Goal: Find specific page/section

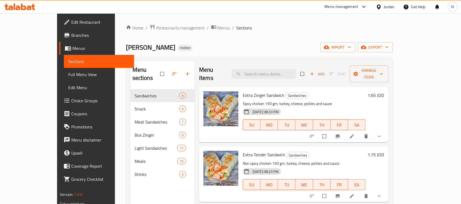
click at [385, 6] on div "Jordan" at bounding box center [389, 7] width 11 height 6
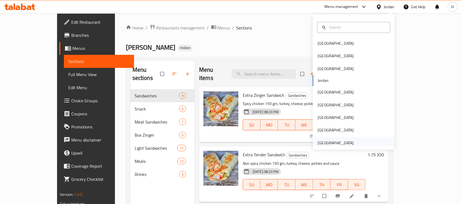
click at [348, 142] on div "[GEOGRAPHIC_DATA]" at bounding box center [336, 143] width 45 height 13
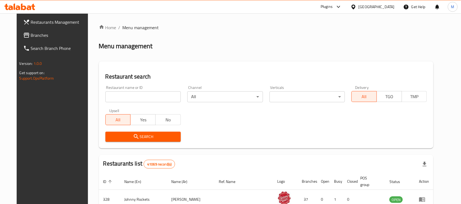
click at [31, 32] on span "Branches" at bounding box center [60, 35] width 58 height 7
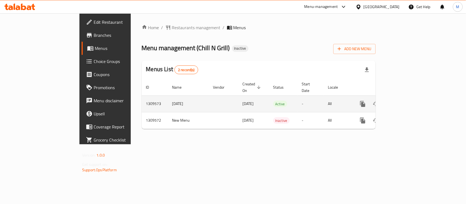
click at [406, 101] on icon "enhanced table" at bounding box center [402, 104] width 7 height 7
